Goal: Transaction & Acquisition: Download file/media

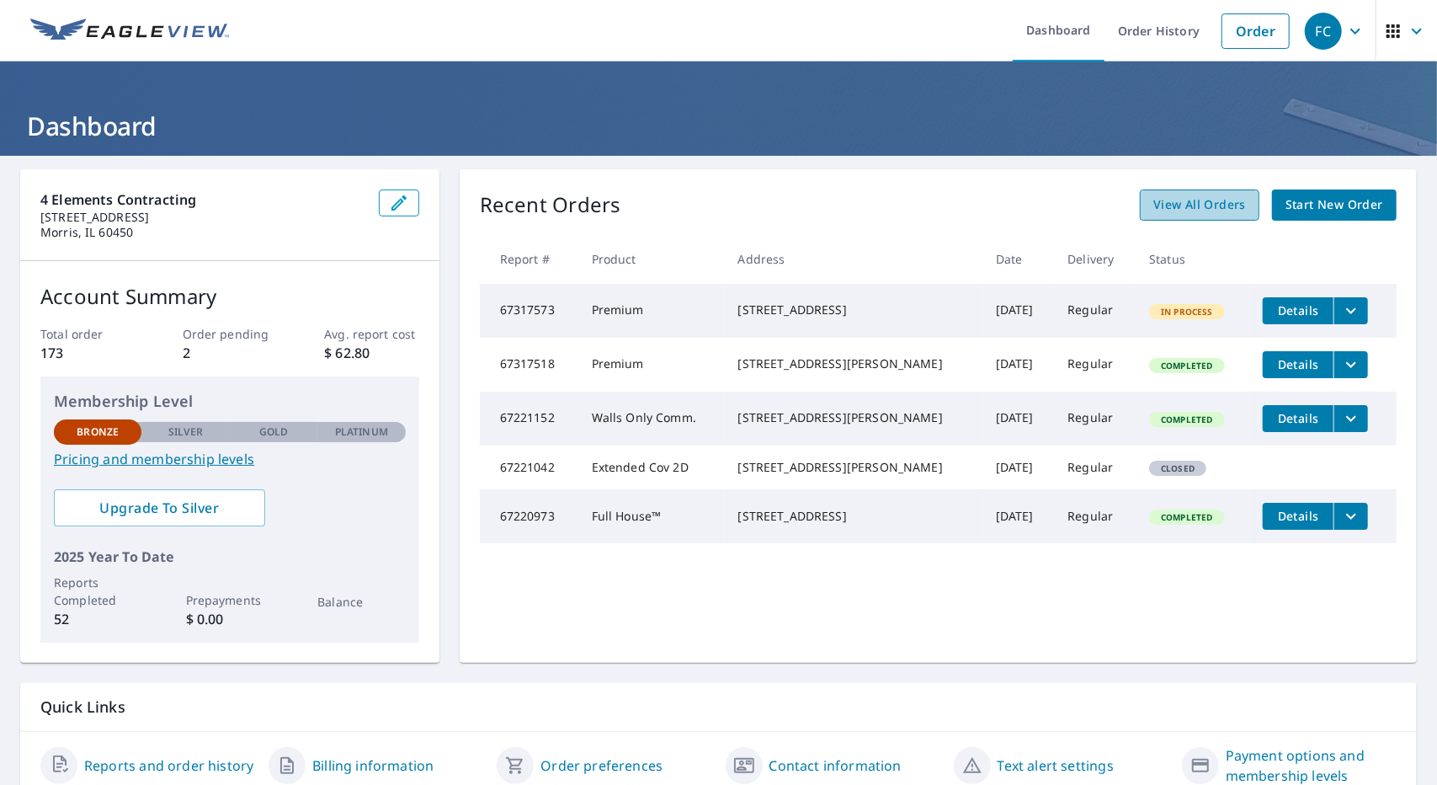
click at [1212, 202] on span "View All Orders" at bounding box center [1199, 204] width 93 height 21
click at [1341, 375] on icon "filesDropdownBtn-67317518" at bounding box center [1351, 364] width 20 height 20
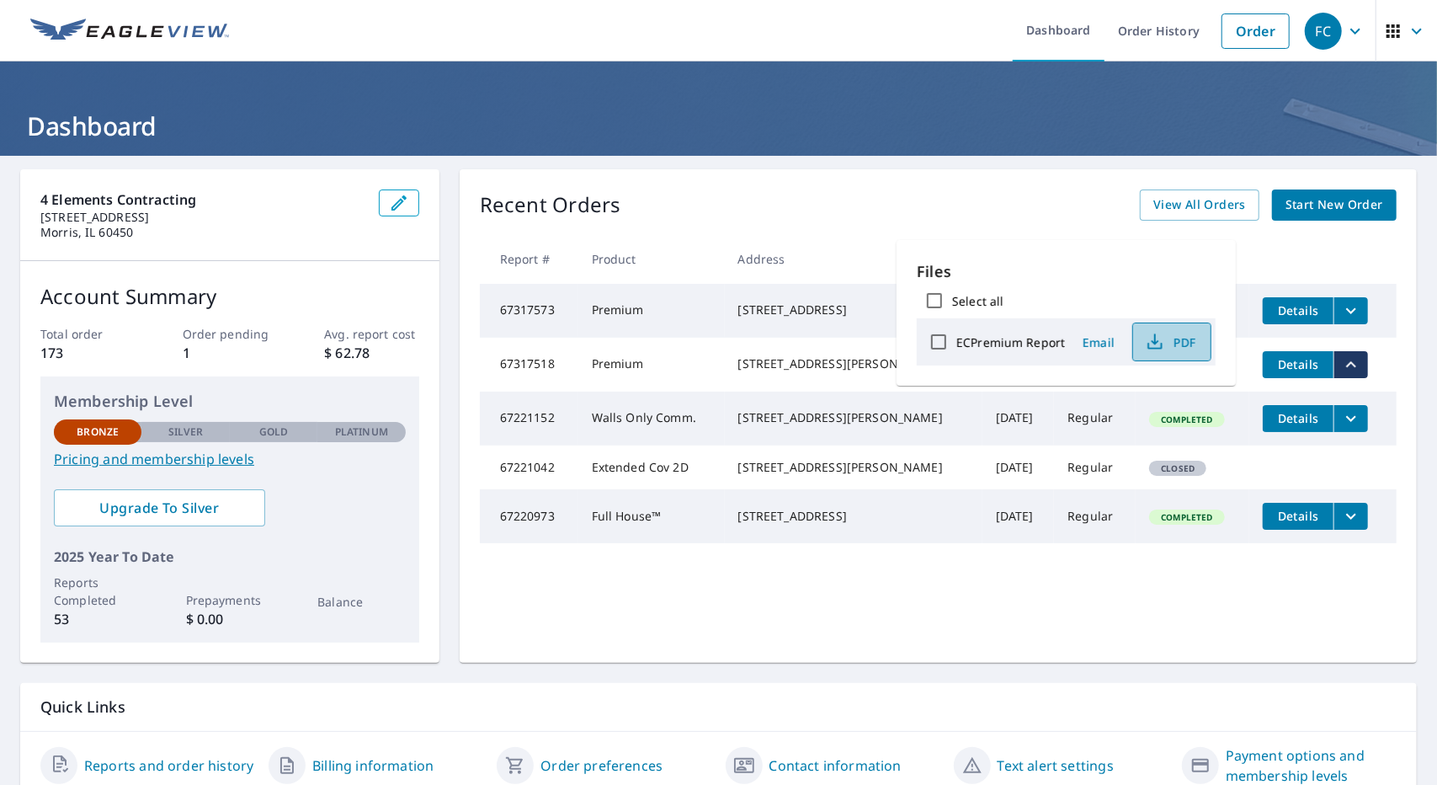
click at [1180, 349] on span "PDF" at bounding box center [1170, 342] width 54 height 20
click at [800, 391] on td "[STREET_ADDRESS][PERSON_NAME]" at bounding box center [854, 365] width 258 height 54
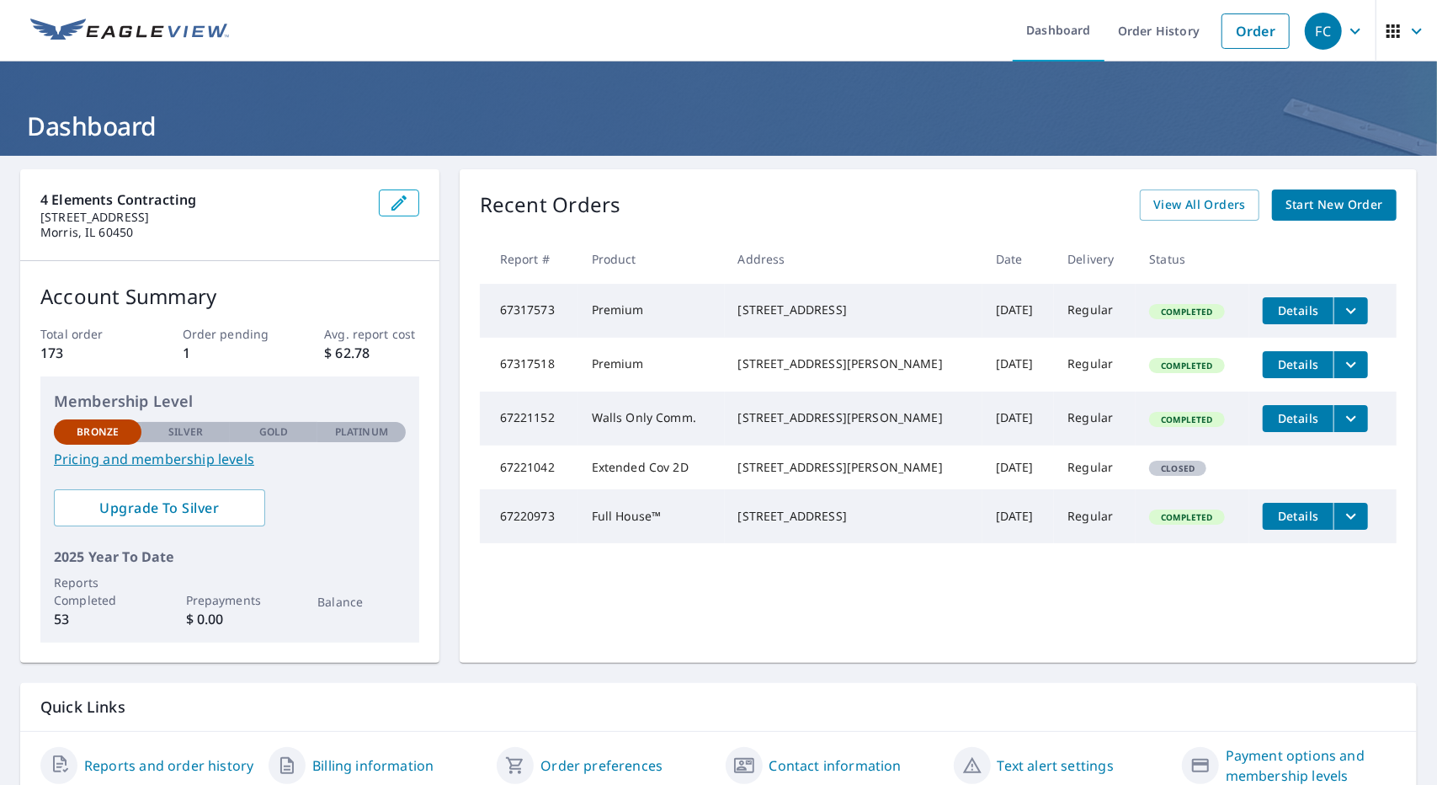
click at [821, 372] on div "[STREET_ADDRESS][PERSON_NAME]" at bounding box center [853, 363] width 231 height 17
click at [1347, 368] on td "Details" at bounding box center [1322, 365] width 147 height 54
click at [1206, 209] on span "View All Orders" at bounding box center [1199, 204] width 93 height 21
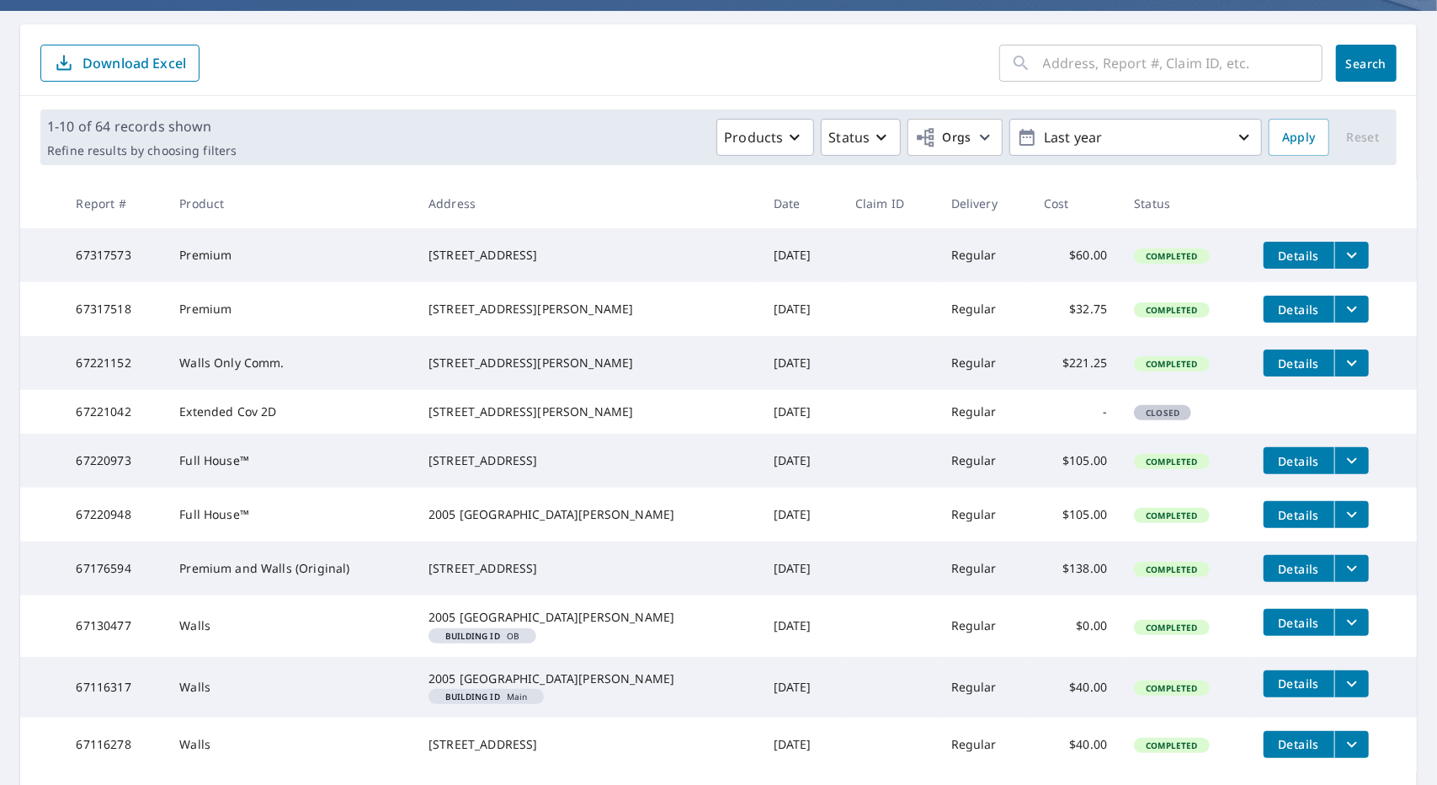
scroll to position [253, 0]
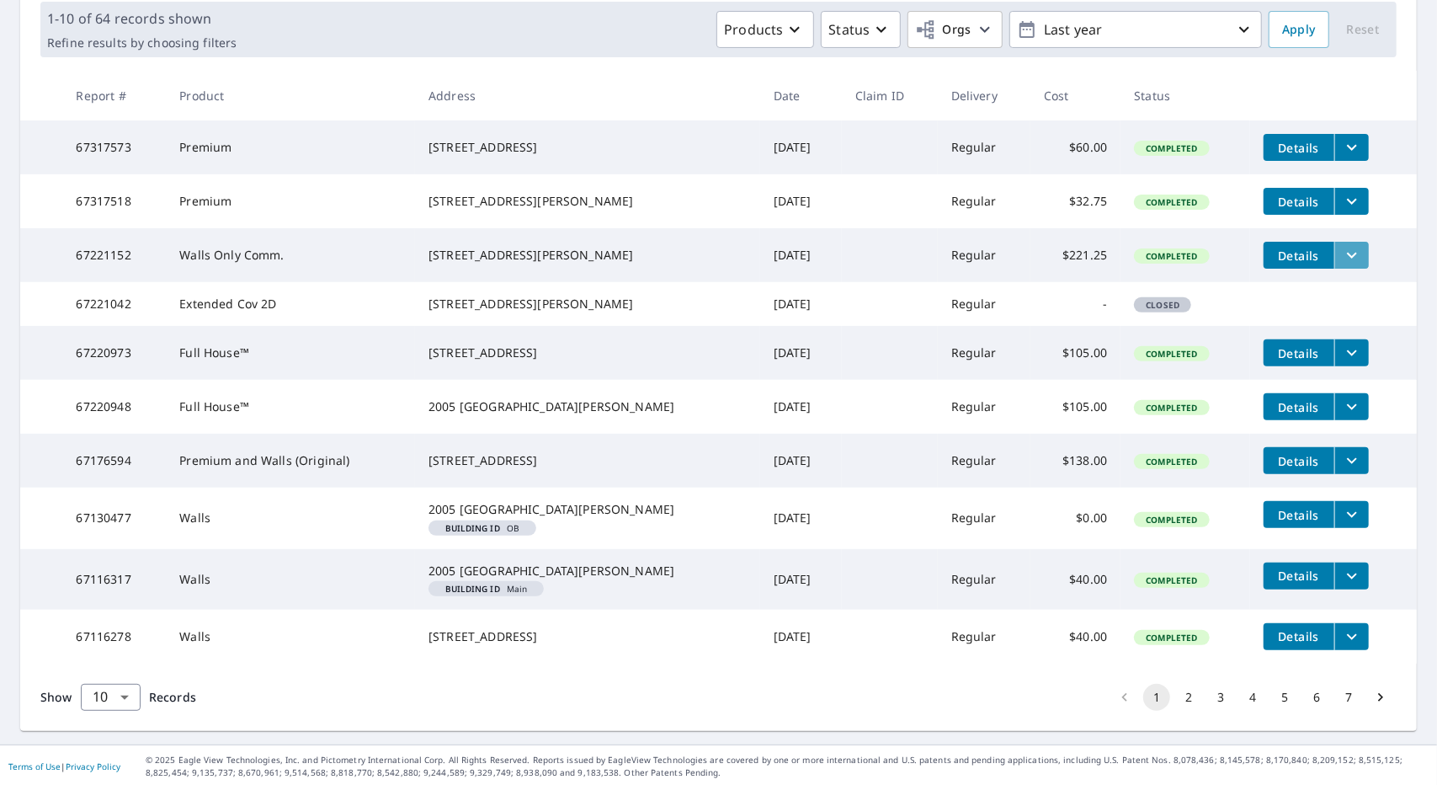
click at [1342, 265] on icon "filesDropdownBtn-67221152" at bounding box center [1352, 255] width 20 height 20
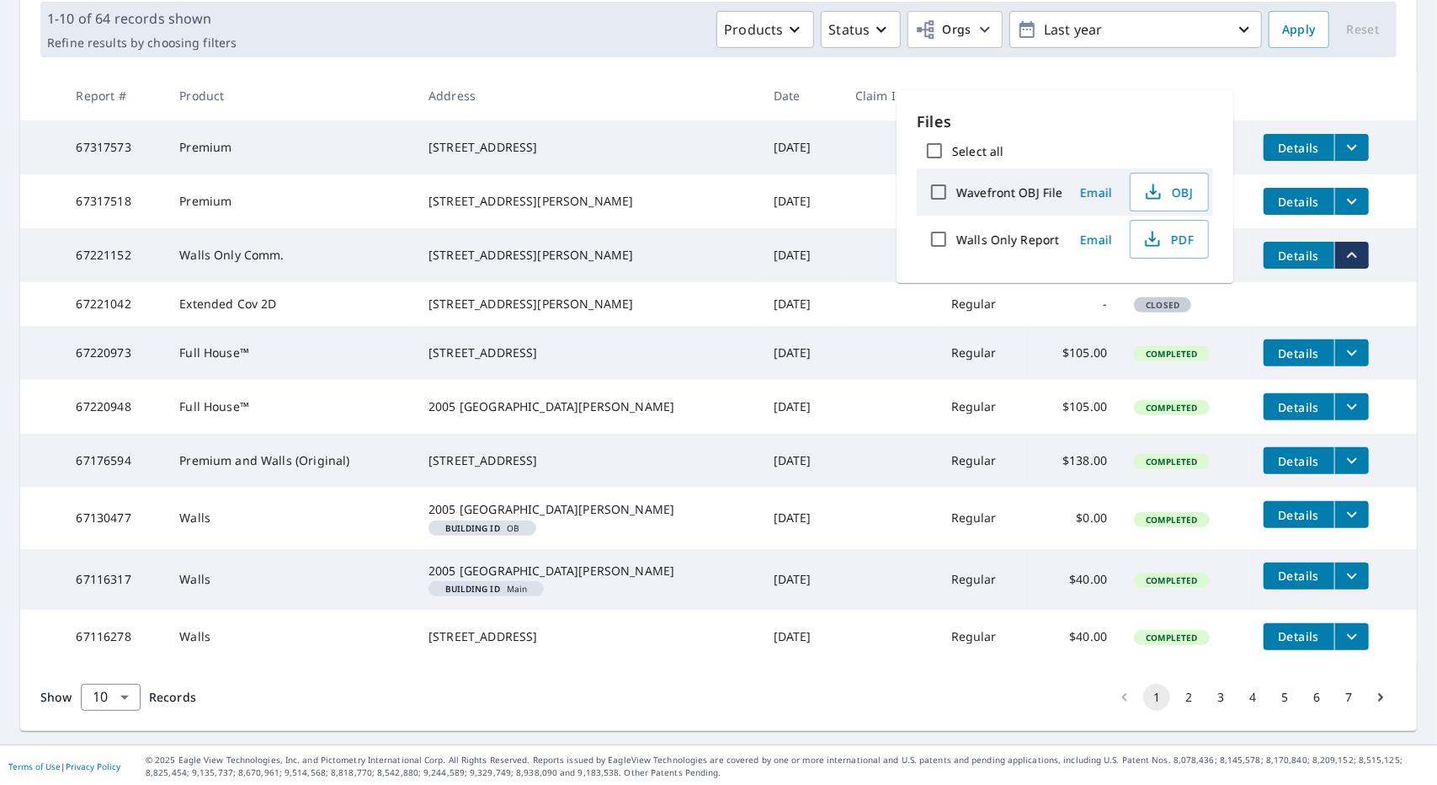
click at [1030, 326] on td "-" at bounding box center [1075, 304] width 90 height 44
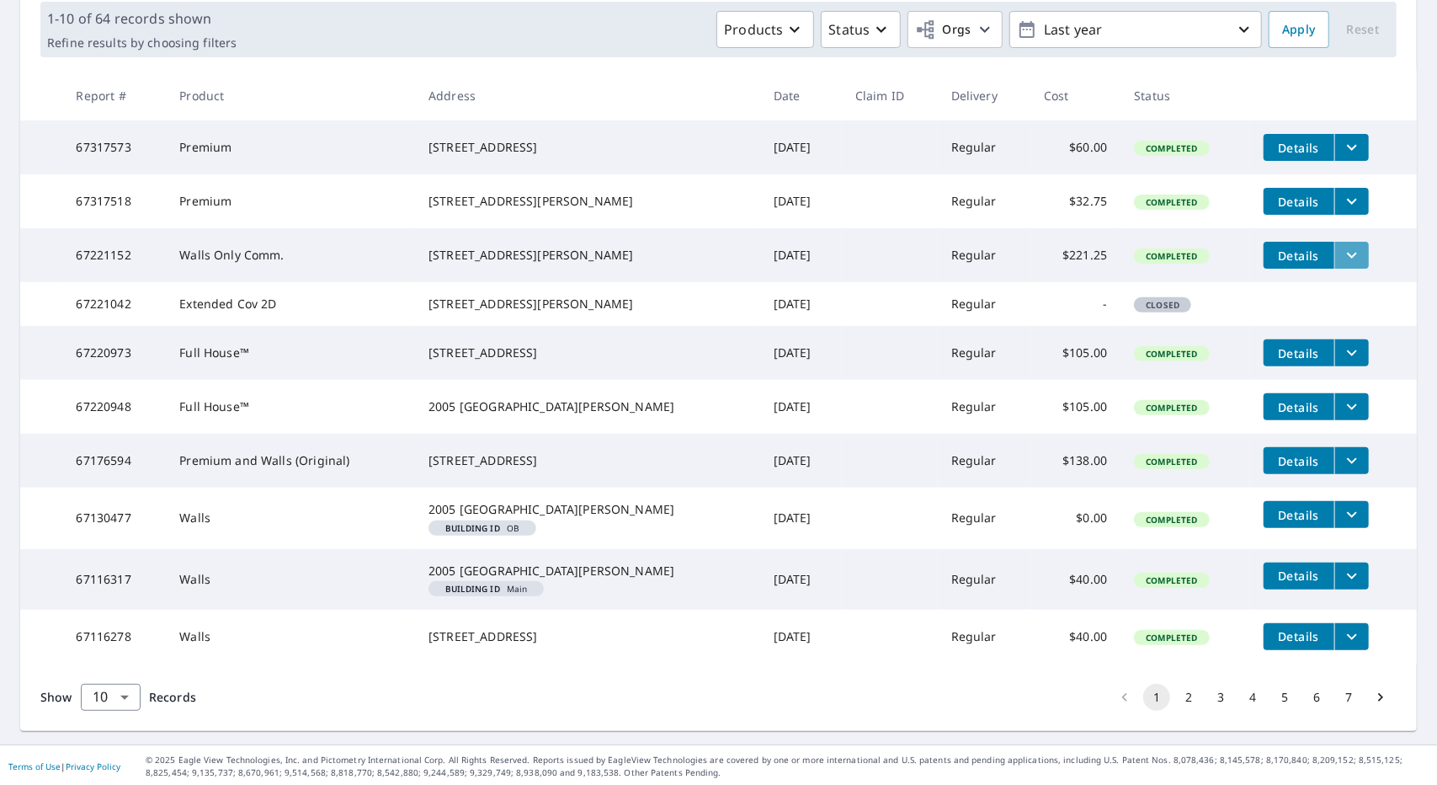
click at [1342, 265] on icon "filesDropdownBtn-67221152" at bounding box center [1352, 255] width 20 height 20
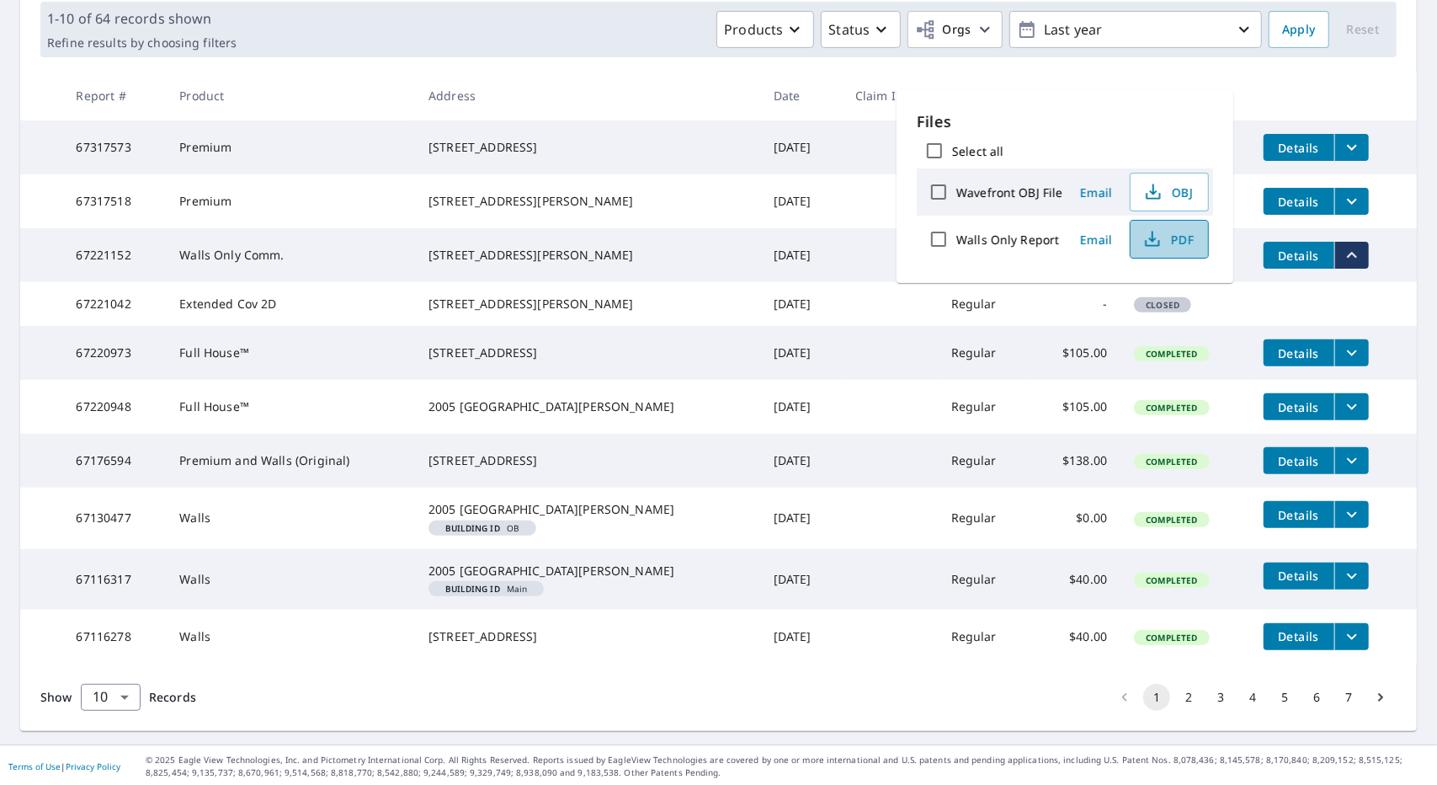
click at [1157, 240] on icon "button" at bounding box center [1152, 239] width 20 height 20
